Goal: Task Accomplishment & Management: Manage account settings

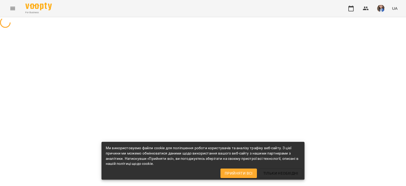
click at [252, 172] on span "Прийняти всі" at bounding box center [239, 173] width 28 height 6
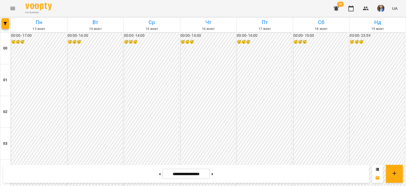
scroll to position [397, 0]
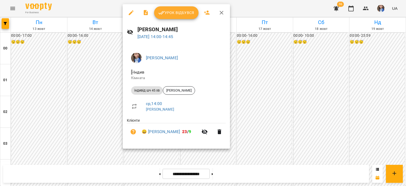
click at [275, 14] on div at bounding box center [203, 93] width 406 height 186
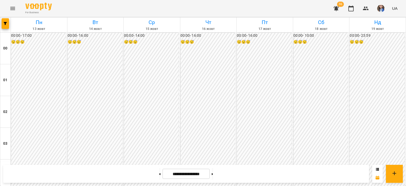
scroll to position [423, 0]
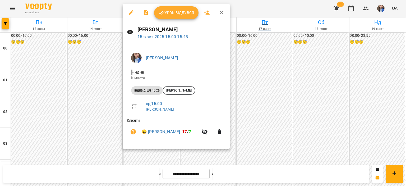
drag, startPoint x: 280, startPoint y: 5, endPoint x: 262, endPoint y: 17, distance: 21.8
click at [279, 5] on div at bounding box center [203, 93] width 406 height 186
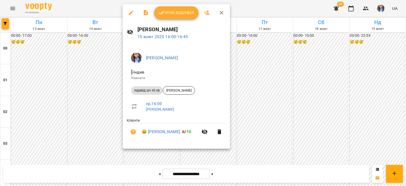
drag, startPoint x: 276, startPoint y: 11, endPoint x: 227, endPoint y: 59, distance: 68.8
click at [276, 11] on div at bounding box center [203, 93] width 406 height 186
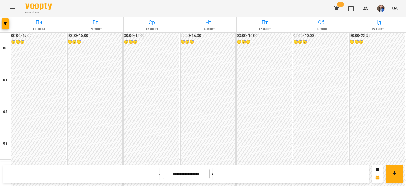
scroll to position [476, 0]
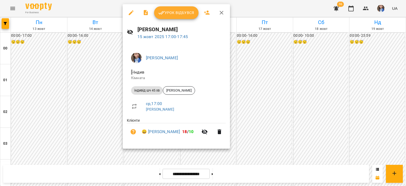
click at [268, 9] on div at bounding box center [203, 93] width 406 height 186
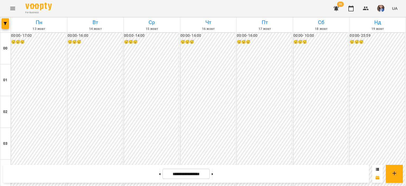
scroll to position [503, 0]
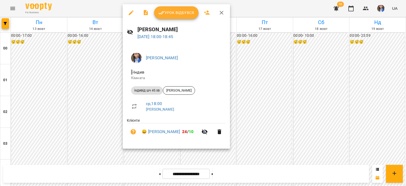
click at [269, 11] on div at bounding box center [203, 93] width 406 height 186
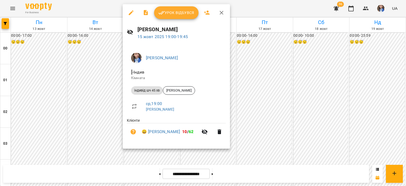
click at [281, 15] on div at bounding box center [203, 93] width 406 height 186
